Goal: Information Seeking & Learning: Learn about a topic

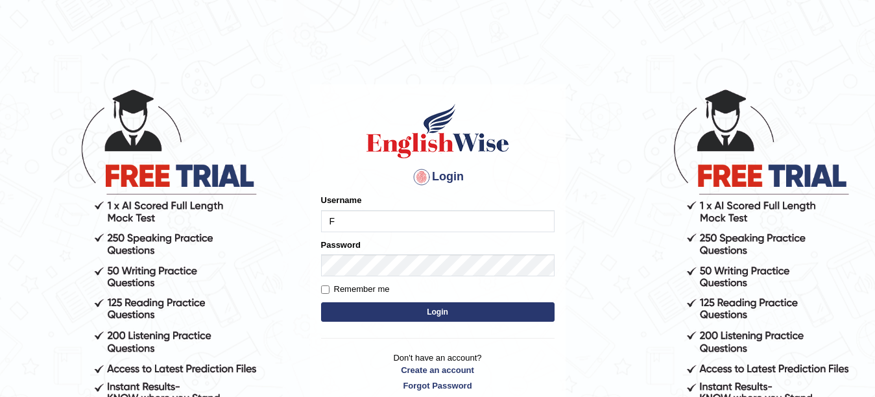
type input "Farzana12"
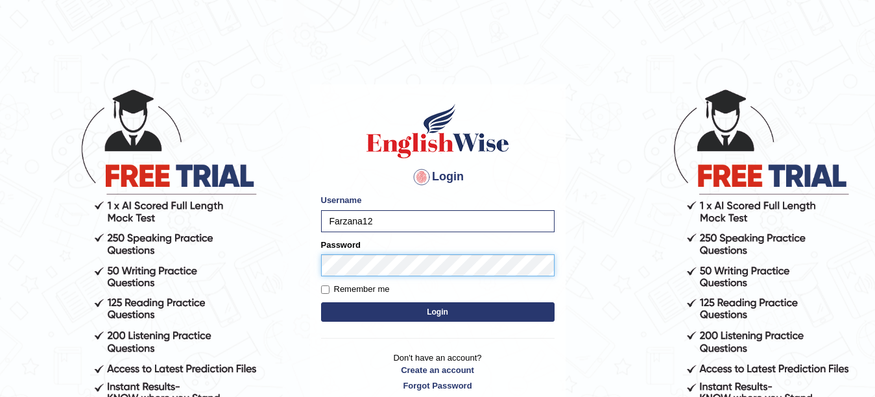
click at [321, 302] on button "Login" at bounding box center [437, 311] width 233 height 19
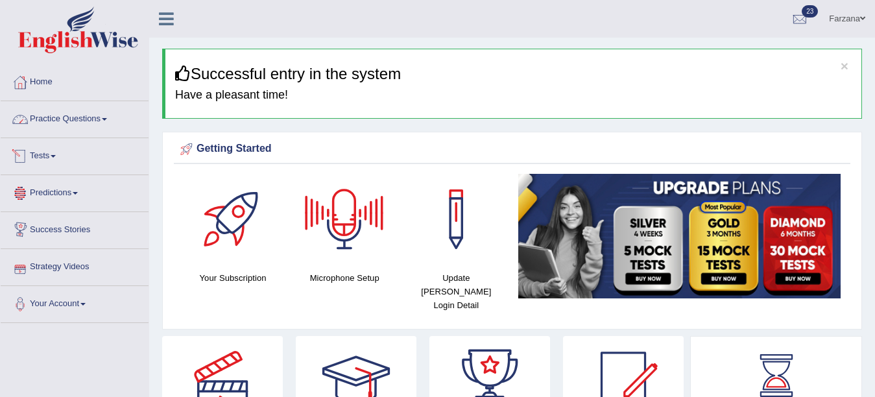
click at [64, 115] on link "Practice Questions" at bounding box center [75, 117] width 148 height 32
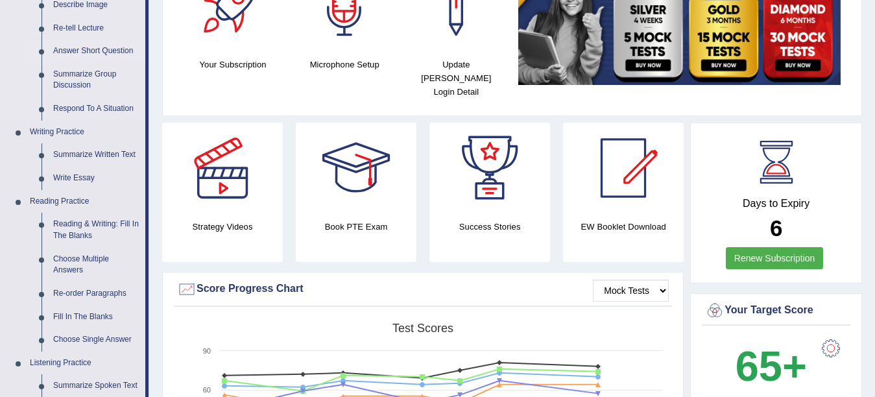
scroll to position [233, 0]
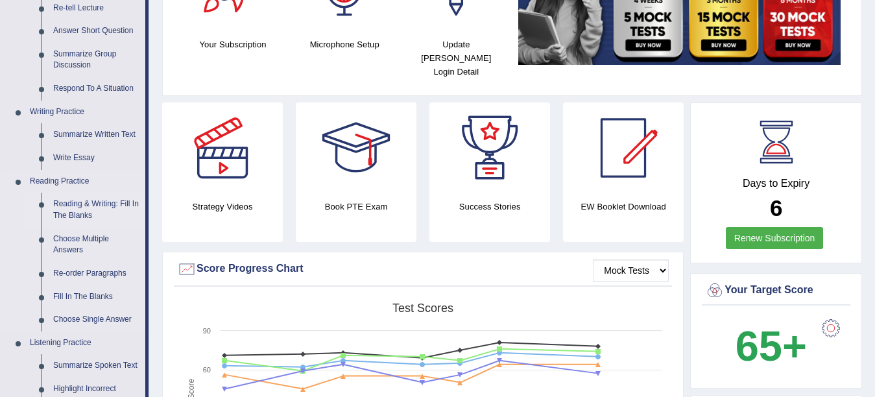
click at [87, 204] on link "Reading & Writing: Fill In The Blanks" at bounding box center [96, 210] width 98 height 34
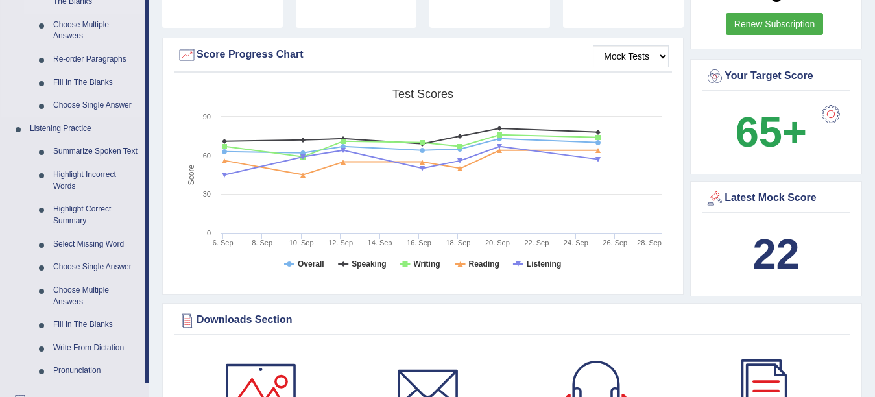
scroll to position [870, 0]
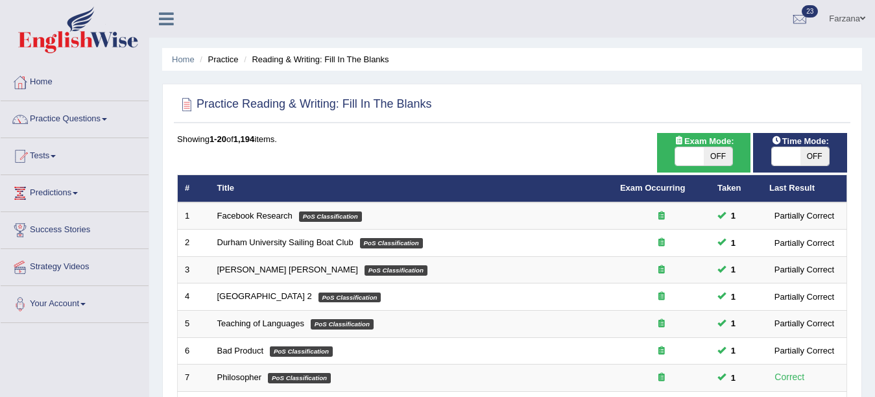
scroll to position [9, 0]
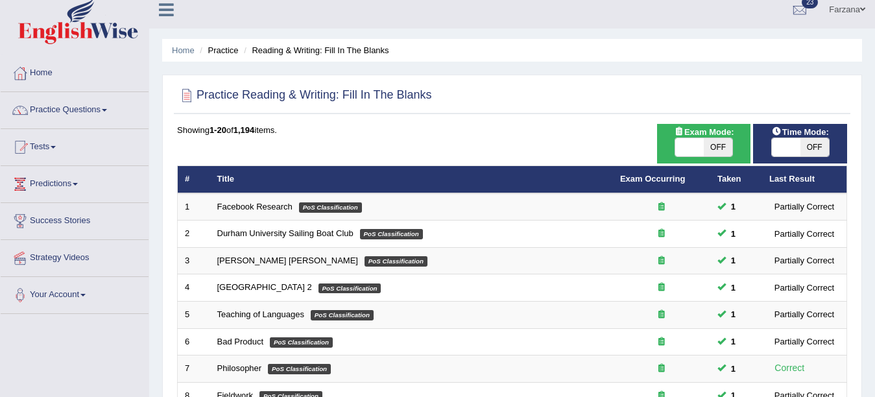
click at [718, 147] on span "OFF" at bounding box center [718, 147] width 29 height 18
checkbox input "true"
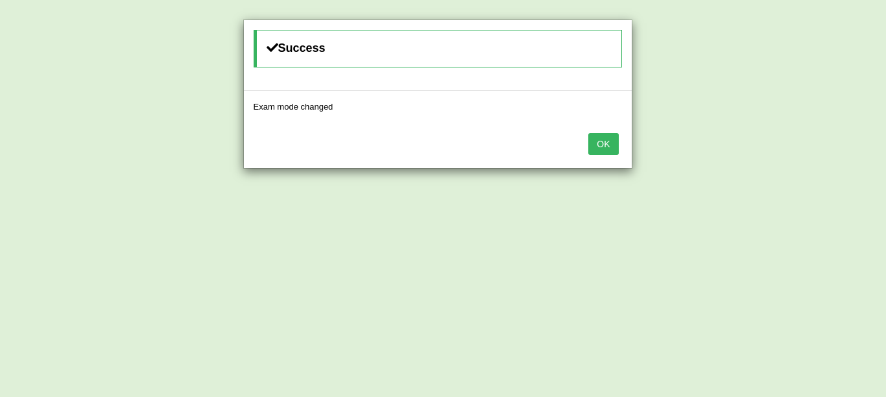
click at [601, 142] on button "OK" at bounding box center [603, 144] width 30 height 22
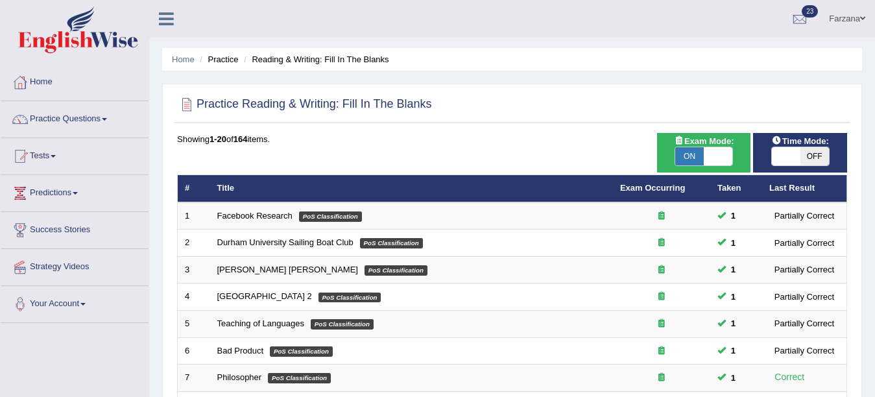
click at [700, 152] on span "ON" at bounding box center [689, 156] width 29 height 18
checkbox input "false"
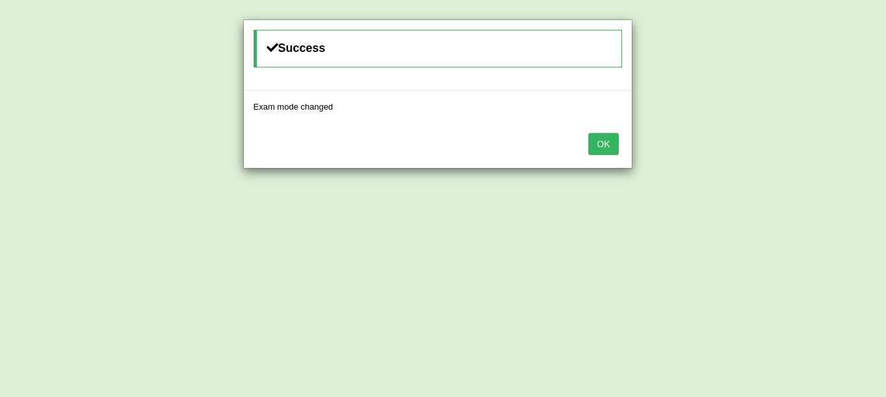
click at [610, 145] on button "OK" at bounding box center [603, 144] width 30 height 22
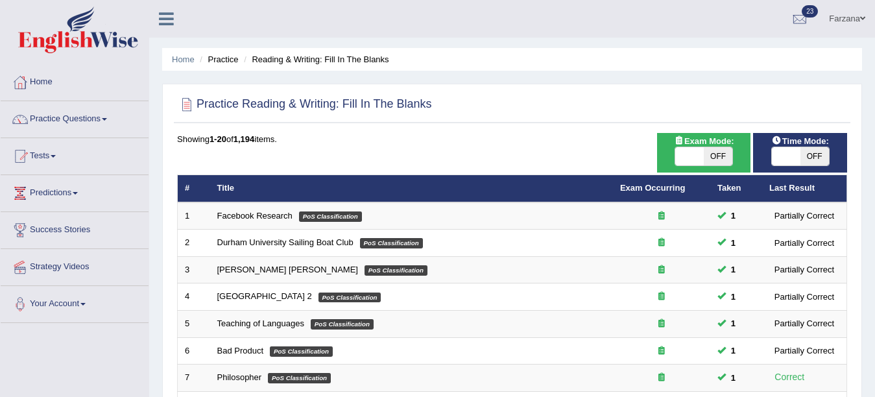
click at [709, 153] on span "OFF" at bounding box center [718, 156] width 29 height 18
checkbox input "true"
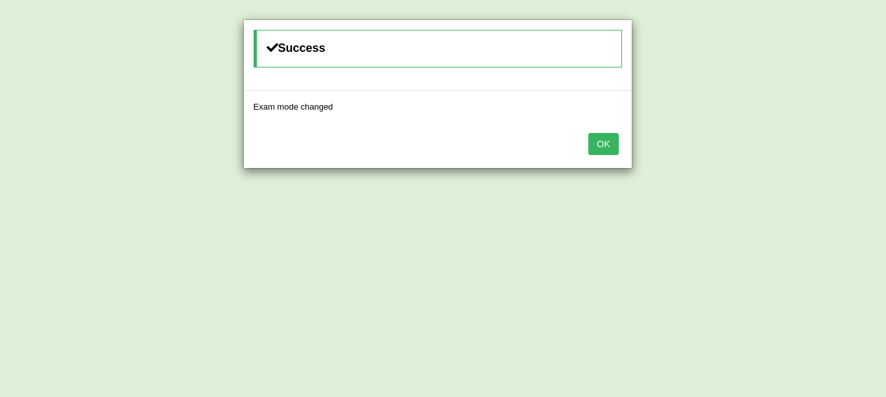
click at [599, 139] on button "OK" at bounding box center [603, 144] width 30 height 22
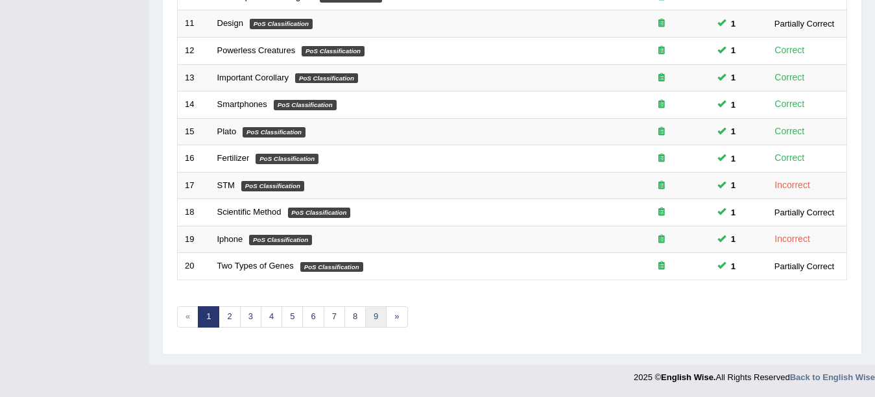
click at [375, 314] on link "9" at bounding box center [375, 316] width 21 height 21
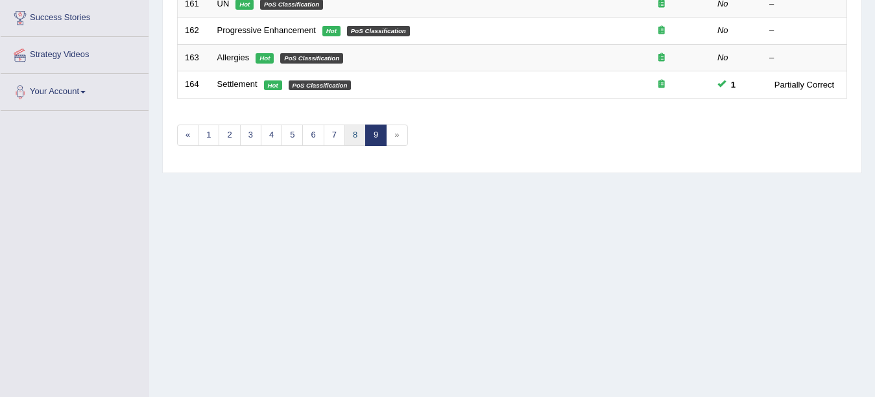
click at [354, 132] on link "8" at bounding box center [354, 135] width 21 height 21
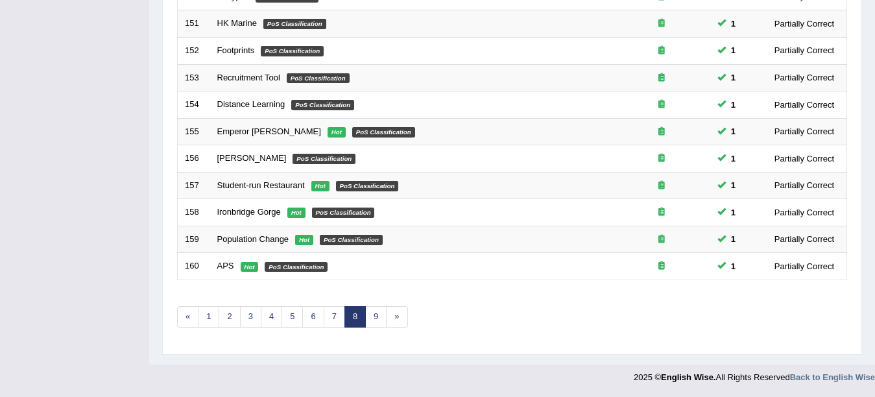
scroll to position [462, 0]
click at [375, 319] on link "9" at bounding box center [375, 316] width 21 height 21
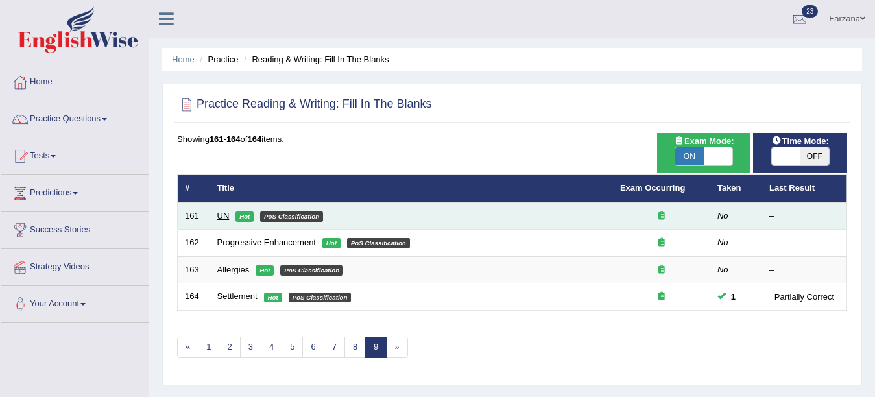
click at [220, 214] on link "UN" at bounding box center [223, 216] width 12 height 10
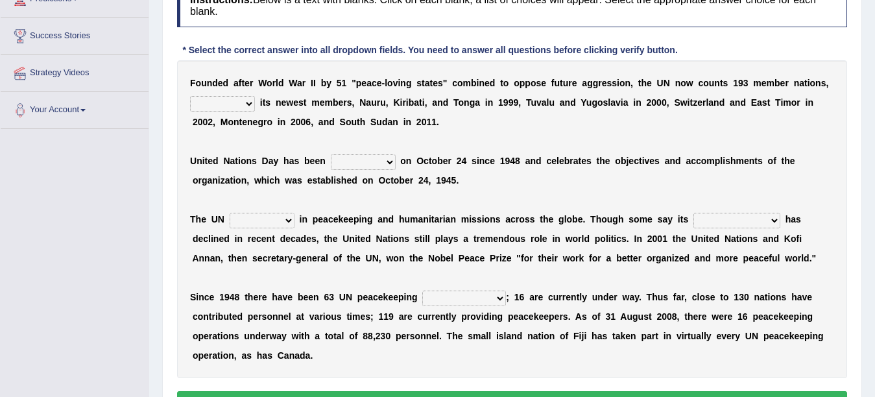
scroll to position [208, 0]
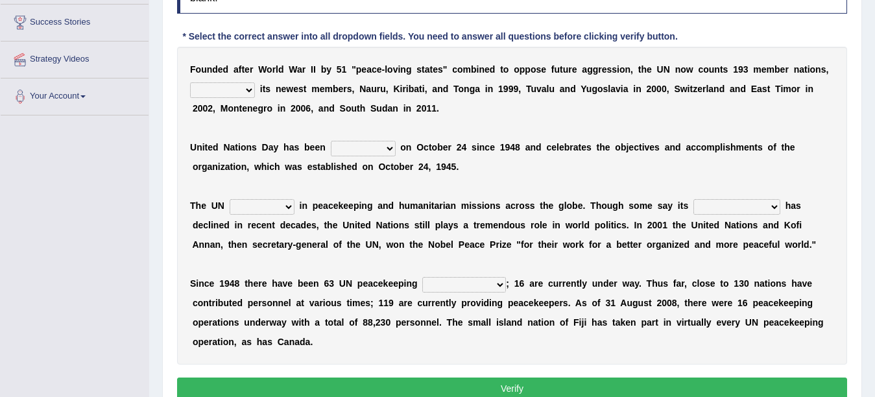
click at [238, 92] on select "limiting possibly especially including" at bounding box center [222, 90] width 65 height 16
select select "limiting"
click at [190, 82] on select "limiting possibly especially including" at bounding box center [222, 90] width 65 height 16
click at [355, 152] on select "observed watched monitored examined" at bounding box center [363, 149] width 65 height 16
select select "monitored"
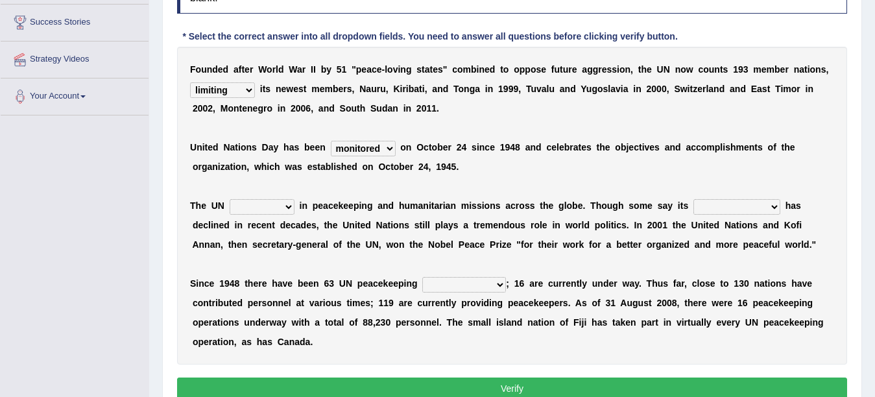
click at [331, 141] on select "observed watched monitored examined" at bounding box center [363, 149] width 65 height 16
click at [353, 147] on select "observed watched monitored examined" at bounding box center [363, 149] width 65 height 16
click at [331, 141] on select "observed watched monitored examined" at bounding box center [363, 149] width 65 height 16
click at [363, 143] on select "observed watched monitored examined" at bounding box center [363, 149] width 65 height 16
click at [331, 141] on select "observed watched monitored examined" at bounding box center [363, 149] width 65 height 16
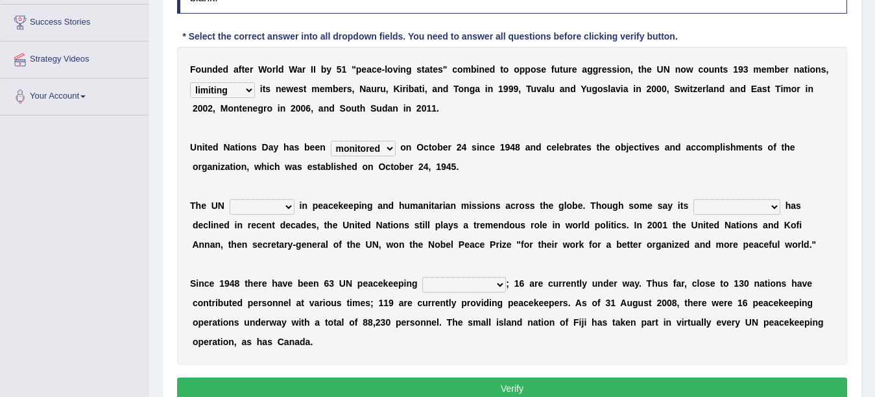
click at [284, 206] on select "appoints absorbs connects engages" at bounding box center [262, 207] width 65 height 16
select select "connects"
click at [230, 199] on select "appoints absorbs connects engages" at bounding box center [262, 207] width 65 height 16
click at [717, 211] on select "descriptiveness influence meaningless consequences" at bounding box center [736, 207] width 87 height 16
select select "descriptiveness"
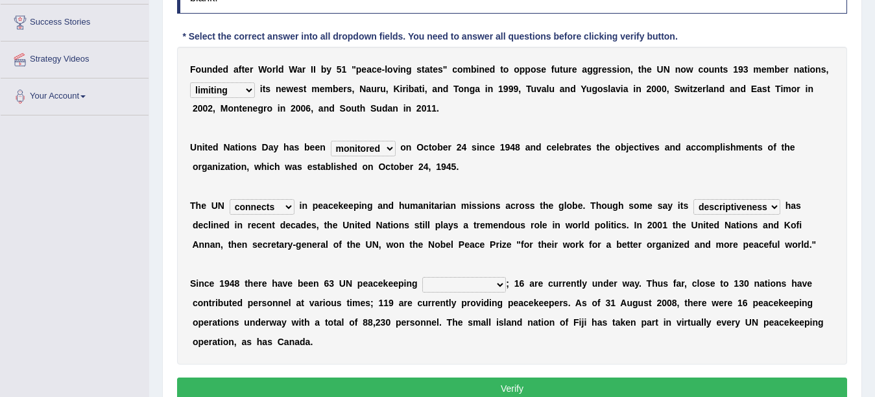
click at [693, 199] on select "descriptiveness influence meaningless consequences" at bounding box center [736, 207] width 87 height 16
click at [722, 228] on b at bounding box center [721, 225] width 5 height 10
click at [473, 292] on div "F o u n d e d a f t e r W o r l d W a r I I b y 5 1 " p e a c e - l o v i n g s…" at bounding box center [512, 206] width 670 height 318
click at [471, 289] on select "businesses processes transgressions operations" at bounding box center [464, 285] width 84 height 16
select select "processes"
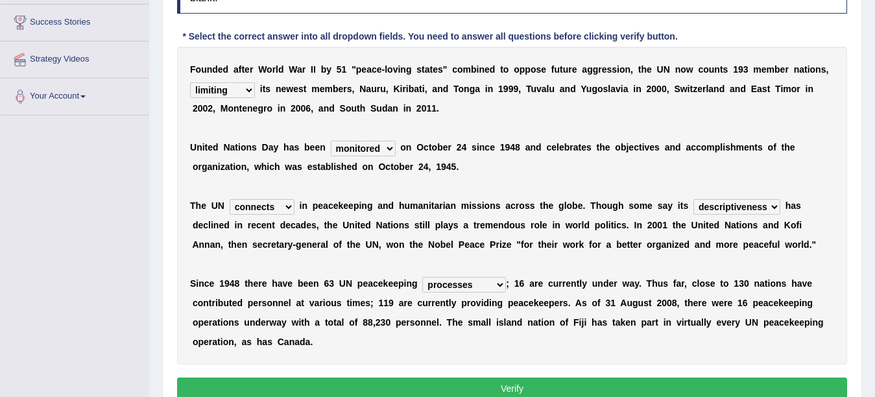
click at [422, 277] on select "businesses processes transgressions operations" at bounding box center [464, 285] width 84 height 16
click at [439, 390] on button "Verify" at bounding box center [512, 388] width 670 height 22
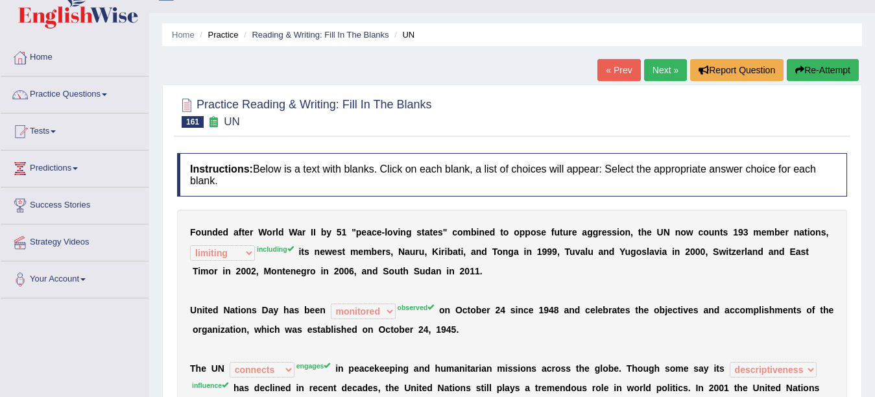
scroll to position [0, 0]
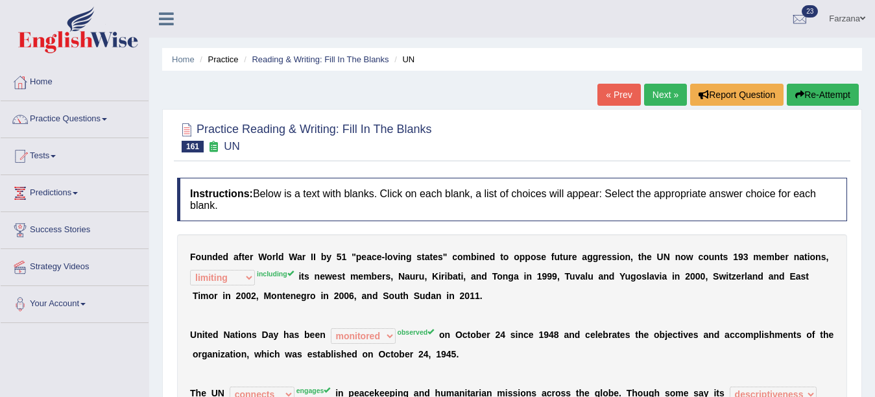
click at [671, 96] on link "Next »" at bounding box center [665, 95] width 43 height 22
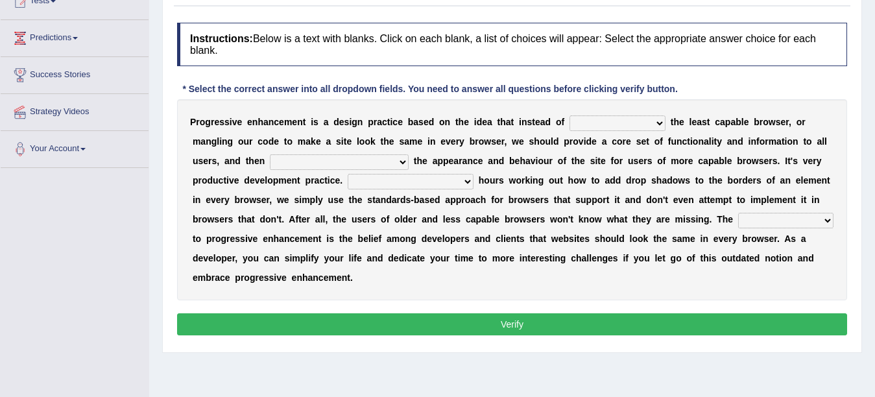
scroll to position [156, 0]
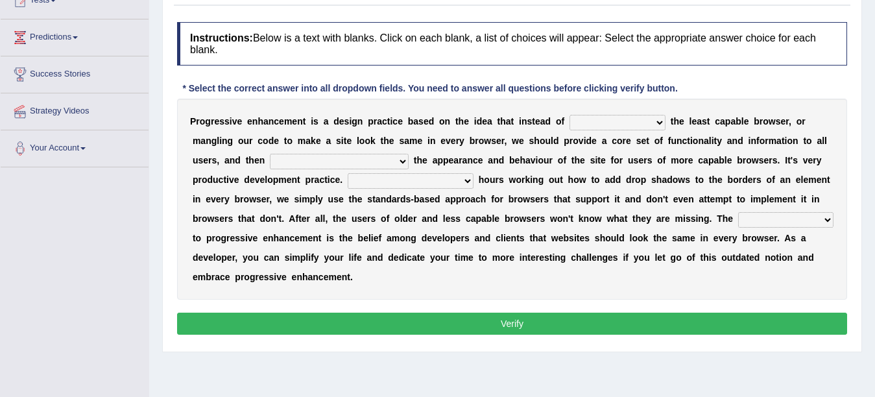
click at [584, 122] on select "designing for have to design have designed for be designing" at bounding box center [617, 123] width 96 height 16
select select "designing for"
click at [569, 115] on select "designing for have to design have designed for be designing" at bounding box center [617, 123] width 96 height 16
click at [292, 161] on select "with progress enhancement progressively enhance progress so enhancing progress …" at bounding box center [339, 162] width 139 height 16
select select "progressively enhance"
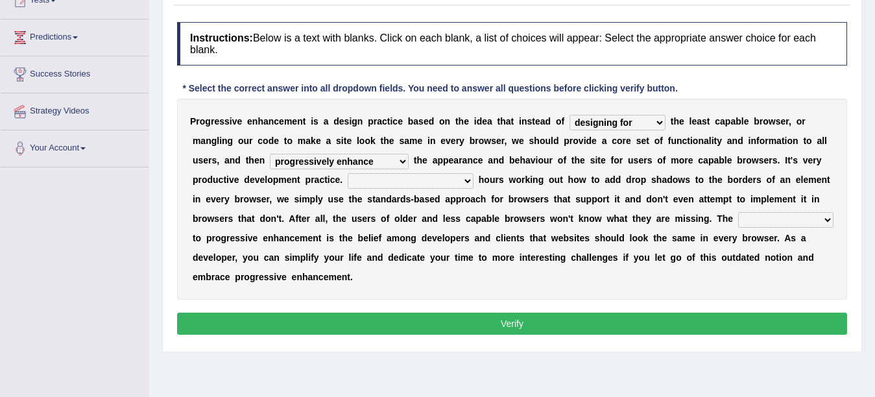
click at [270, 154] on select "with progress enhancement progressively enhance progress so enhancing progress …" at bounding box center [339, 162] width 139 height 16
click at [372, 187] on select "In addition to developing Beside adding Whereby eliminating Instead of spending" at bounding box center [411, 181] width 126 height 16
click at [337, 213] on div "P r o g r e s s i v e e n h a n c e m e n t i s a d e s i g n p r a c t i c e b…" at bounding box center [512, 199] width 670 height 201
click at [388, 185] on select "In addition to developing Beside adding Whereby eliminating Instead of spending" at bounding box center [411, 181] width 126 height 16
select select "In addition to developing"
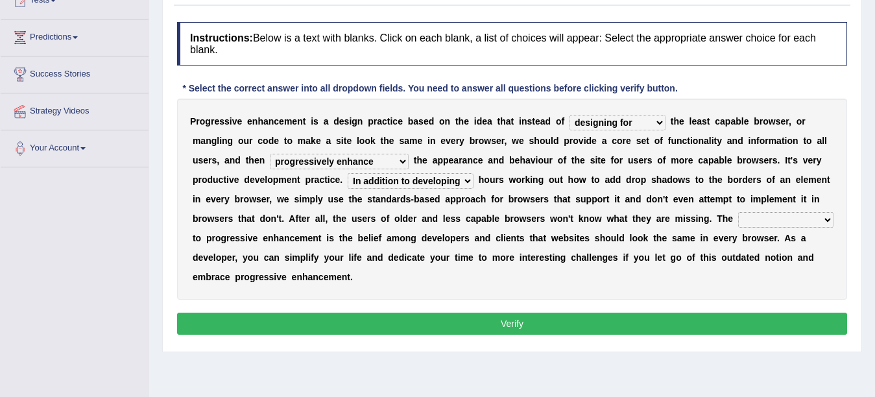
click at [348, 173] on select "In addition to developing Beside adding Whereby eliminating Instead of spending" at bounding box center [411, 181] width 126 height 16
click at [738, 228] on select "larger problem lesser benefit biggest challenge least assurance" at bounding box center [785, 220] width 95 height 16
select select "larger problem"
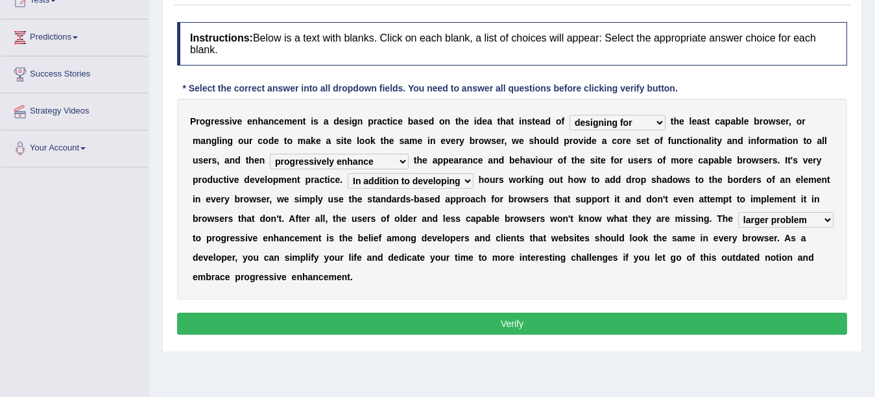
click at [738, 228] on select "larger problem lesser benefit biggest challenge least assurance" at bounding box center [785, 220] width 95 height 16
click at [228, 306] on div "Instructions: Below is a text with blanks. Click on each blank, a list of choic…" at bounding box center [512, 180] width 676 height 329
click at [226, 312] on div "Instructions: Below is a text with blanks. Click on each blank, a list of choic…" at bounding box center [512, 180] width 676 height 329
click at [225, 319] on button "Verify" at bounding box center [512, 324] width 670 height 22
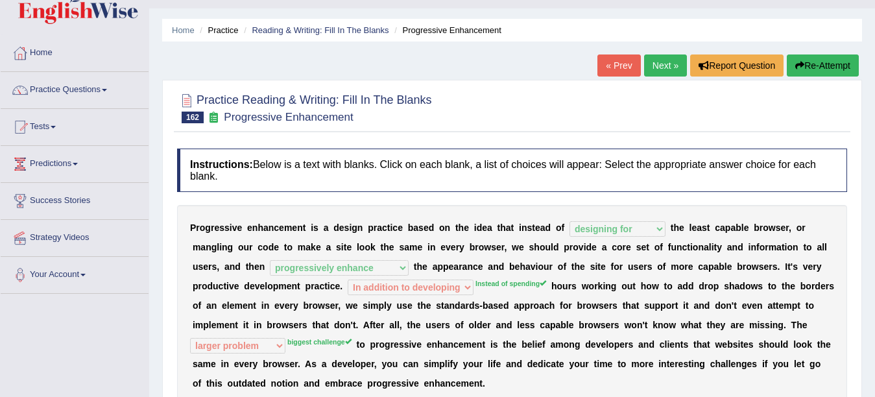
scroll to position [0, 0]
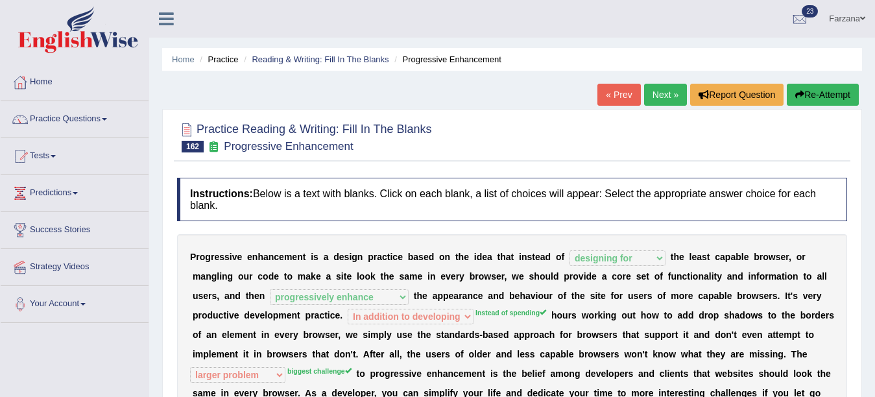
click at [654, 92] on link "Next »" at bounding box center [665, 95] width 43 height 22
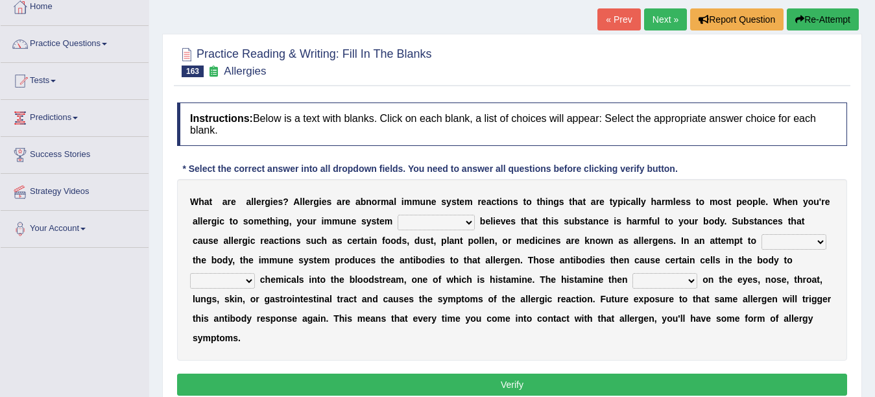
scroll to position [78, 0]
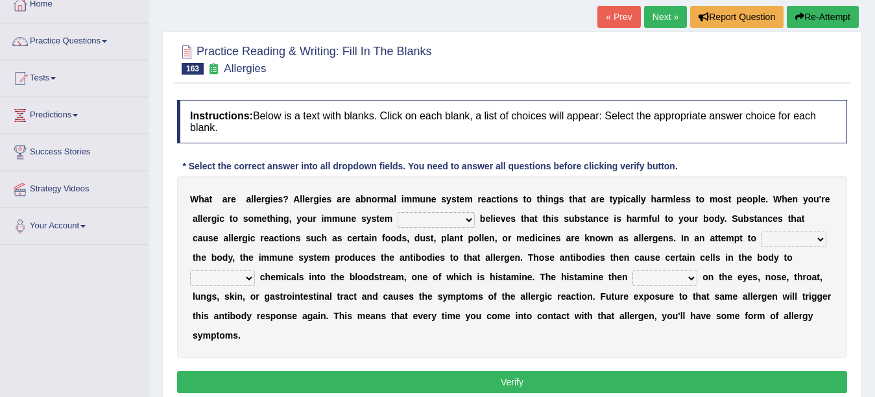
click at [425, 215] on select "completely consequently mistakenly definitely" at bounding box center [436, 220] width 77 height 16
select select "definitely"
click at [398, 212] on select "completely consequently mistakenly definitely" at bounding box center [436, 220] width 77 height 16
click at [773, 239] on select "preserve protect improve activate" at bounding box center [793, 240] width 65 height 16
select select "protect"
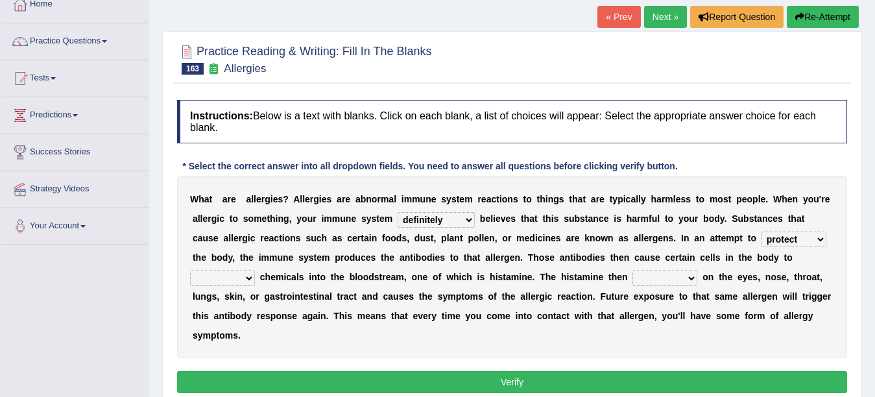
click at [761, 232] on select "preserve protect improve activate" at bounding box center [793, 240] width 65 height 16
click at [209, 278] on select "confiine release escape hold" at bounding box center [222, 278] width 65 height 16
select select "release"
click at [190, 270] on select "confiine release escape hold" at bounding box center [222, 278] width 65 height 16
click at [655, 275] on select "acts performs targets focuses" at bounding box center [664, 278] width 65 height 16
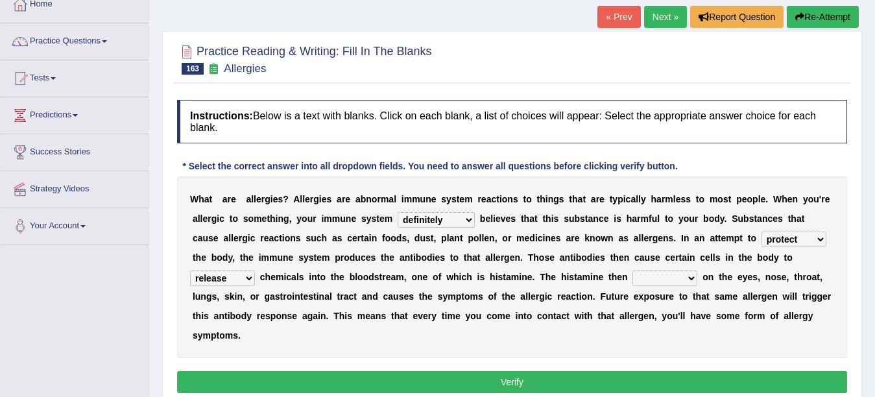
select select "targets"
click at [632, 270] on select "acts performs targets focuses" at bounding box center [664, 278] width 65 height 16
click at [570, 392] on button "Verify" at bounding box center [512, 382] width 670 height 22
